Goal: Complete application form: Complete application form

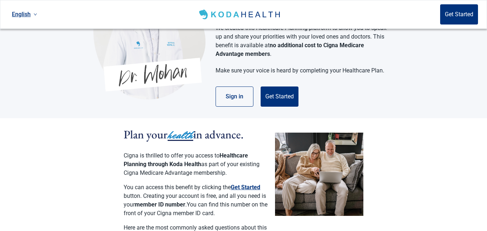
scroll to position [50, 0]
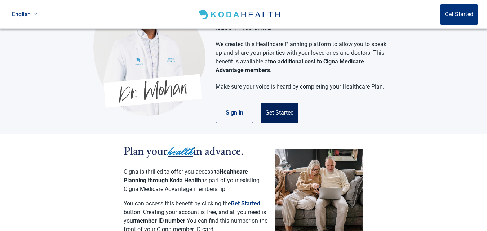
click at [280, 104] on button "Get Started" at bounding box center [280, 113] width 38 height 20
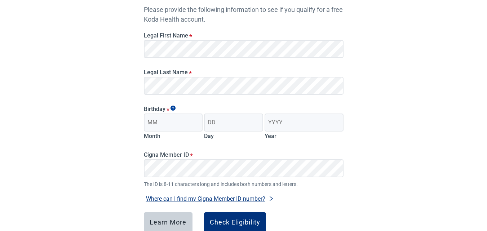
scroll to position [75, 0]
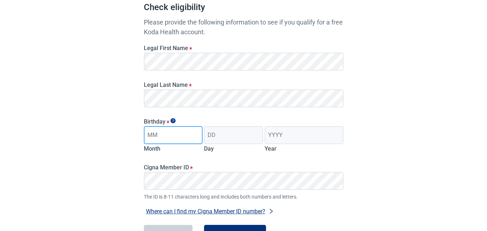
click at [163, 134] on input "Month" at bounding box center [173, 135] width 59 height 18
type input "03"
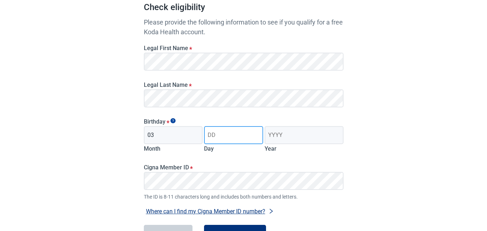
click at [219, 134] on input "Day" at bounding box center [233, 135] width 59 height 18
type input "01"
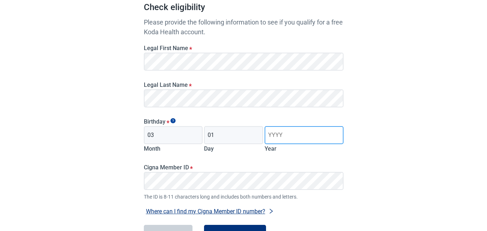
click at [271, 135] on input "Year" at bounding box center [304, 135] width 79 height 18
type input "1944"
click at [389, 130] on div "Have Questions about Healthcare Planning? Learn More Here English Sign in Check…" at bounding box center [243, 107] width 487 height 364
click at [405, 139] on div "Have Questions about Healthcare Planning? Learn More Here English Sign in Check…" at bounding box center [243, 107] width 487 height 364
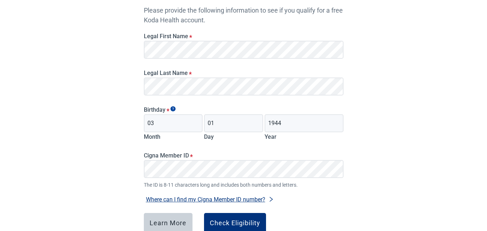
scroll to position [101, 0]
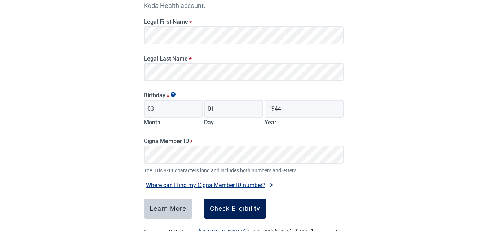
click at [238, 210] on div "Check Eligibility" at bounding box center [235, 208] width 50 height 7
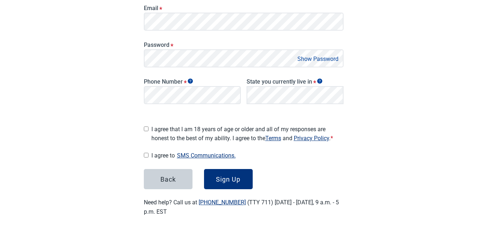
scroll to position [56, 0]
